Goal: Information Seeking & Learning: Check status

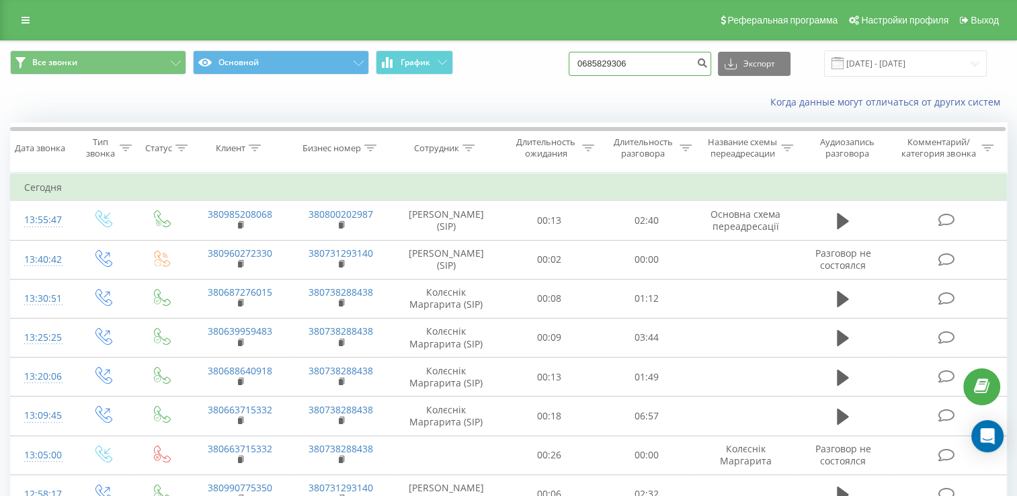
click at [616, 67] on input "0685829306" at bounding box center [640, 64] width 143 height 24
paste input "380967802338"
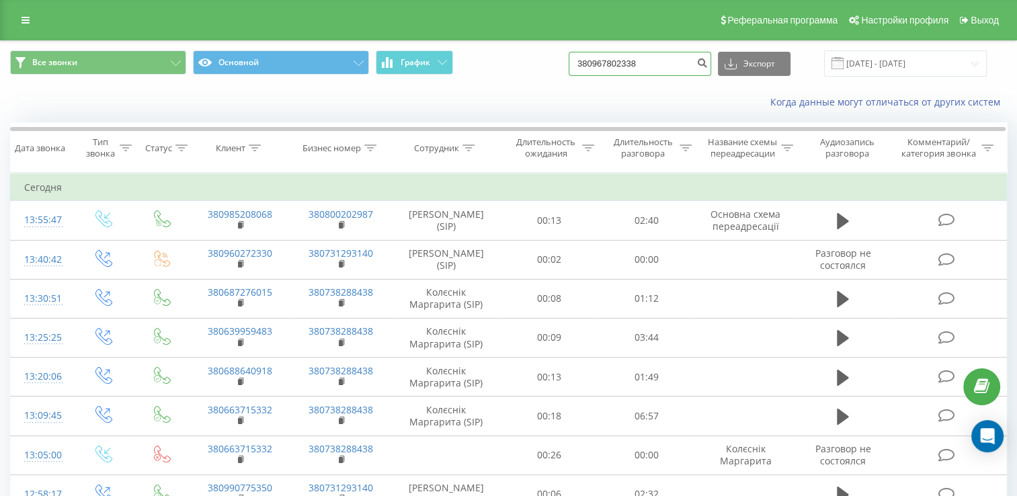
type input "380967802338"
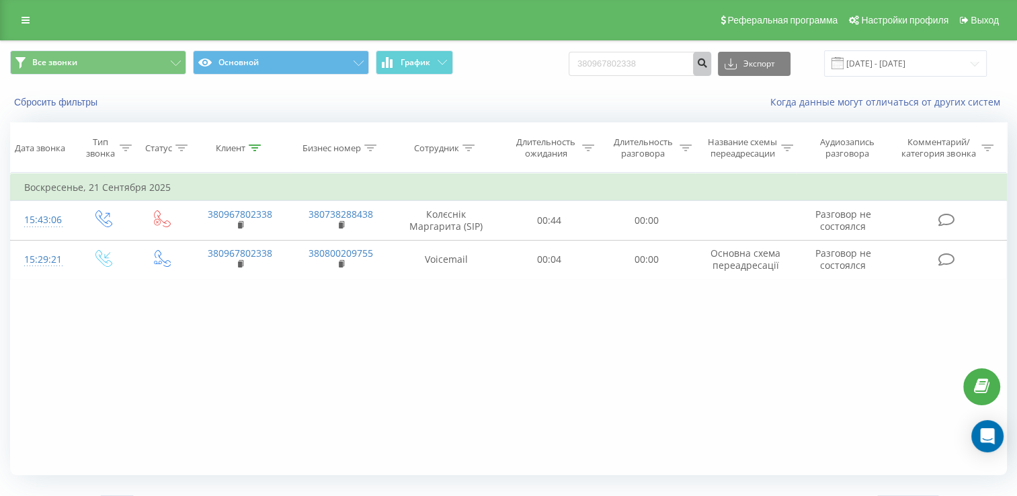
click at [708, 65] on icon "submit" at bounding box center [702, 61] width 11 height 8
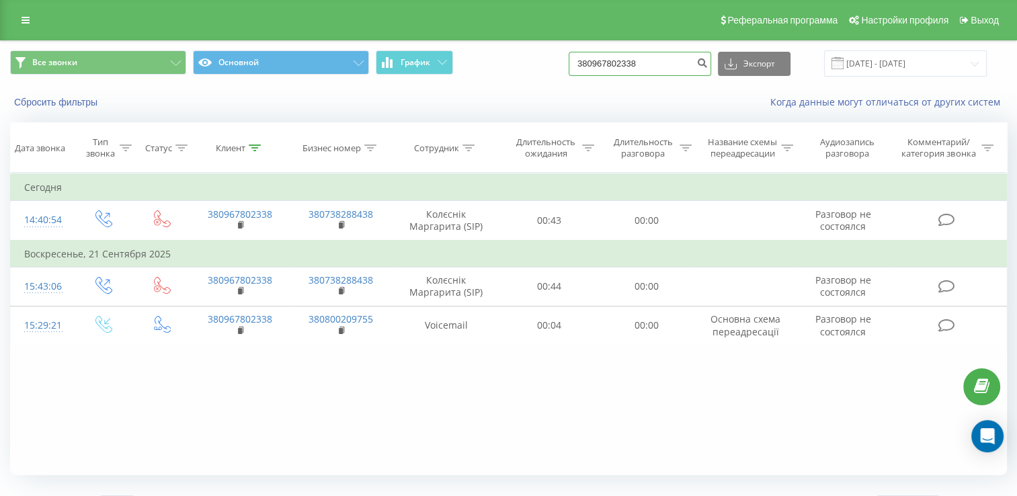
click at [628, 61] on input "380967802338" at bounding box center [640, 64] width 143 height 24
paste input "665755804"
type input "380665755804"
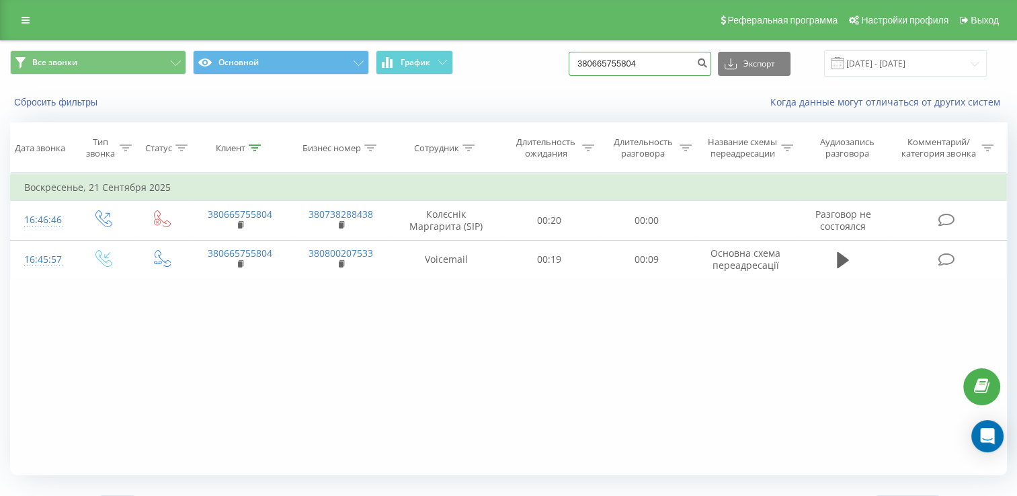
click at [627, 60] on input "380665755804" at bounding box center [640, 64] width 143 height 24
click at [708, 59] on icon "submit" at bounding box center [702, 61] width 11 height 8
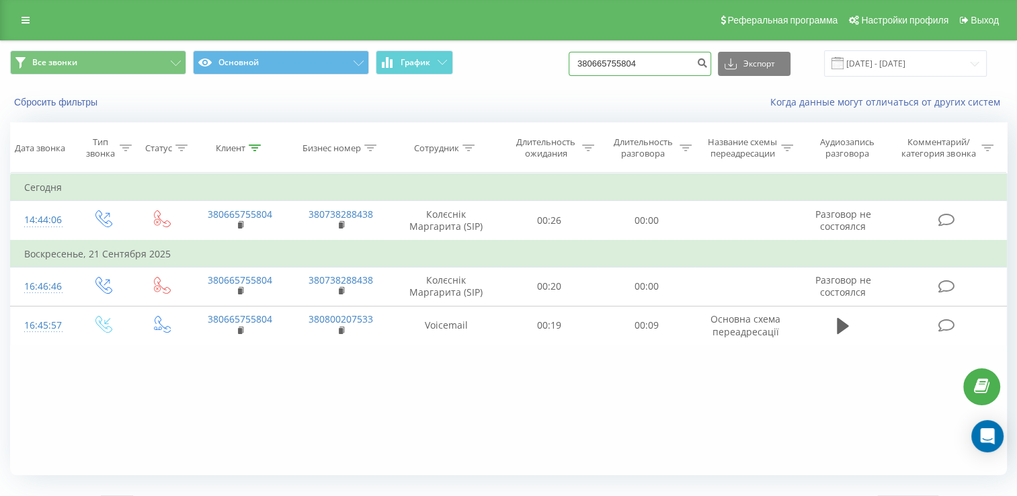
click at [631, 73] on input "380665755804" at bounding box center [640, 64] width 143 height 24
paste input "[PHONE_NUMBER]"
drag, startPoint x: 609, startPoint y: 61, endPoint x: 564, endPoint y: 63, distance: 45.7
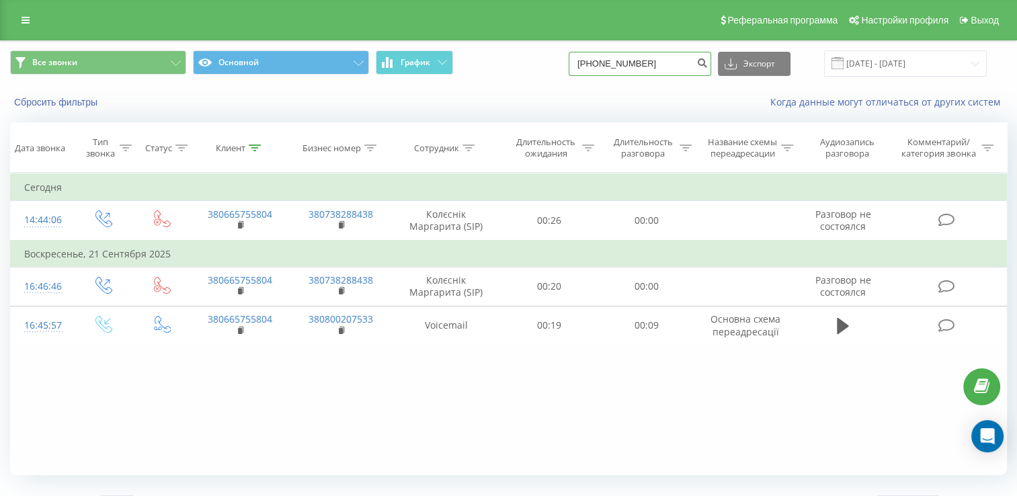
click at [564, 63] on div "Все звонки Основной График [PHONE_NUMBER] Экспорт .csv .xls .xlsx [DATE] - [DAT…" at bounding box center [508, 63] width 997 height 26
type input "0962268924"
